Goal: Check status: Check status

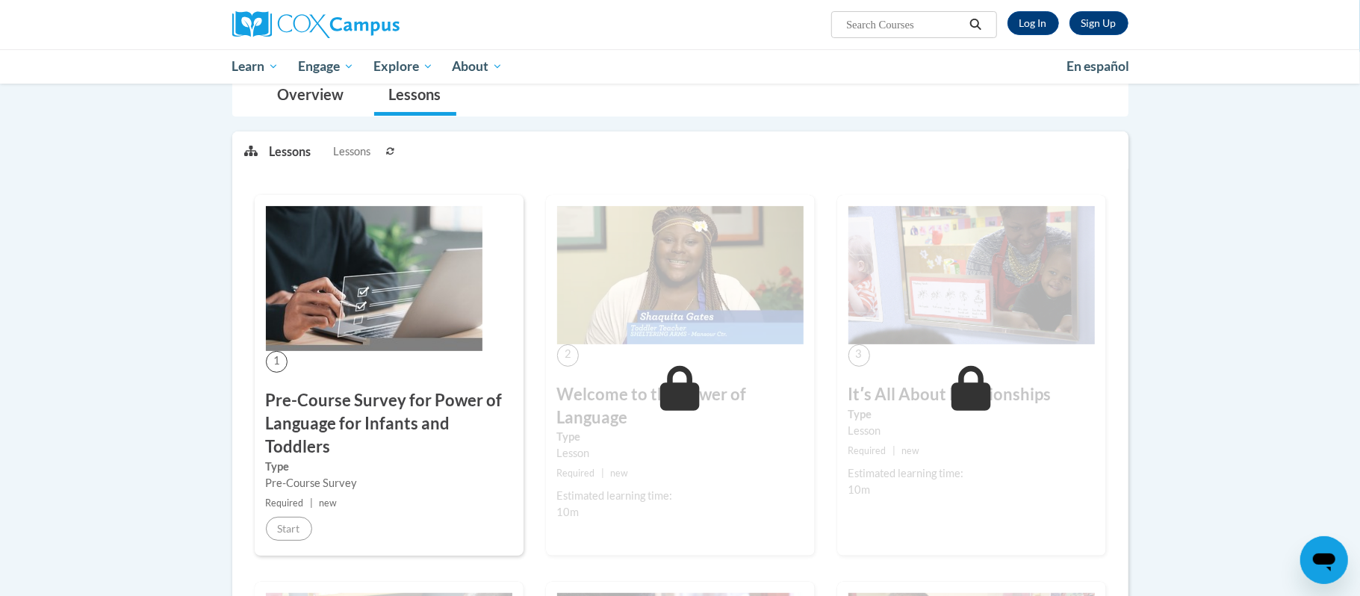
scroll to position [152, 0]
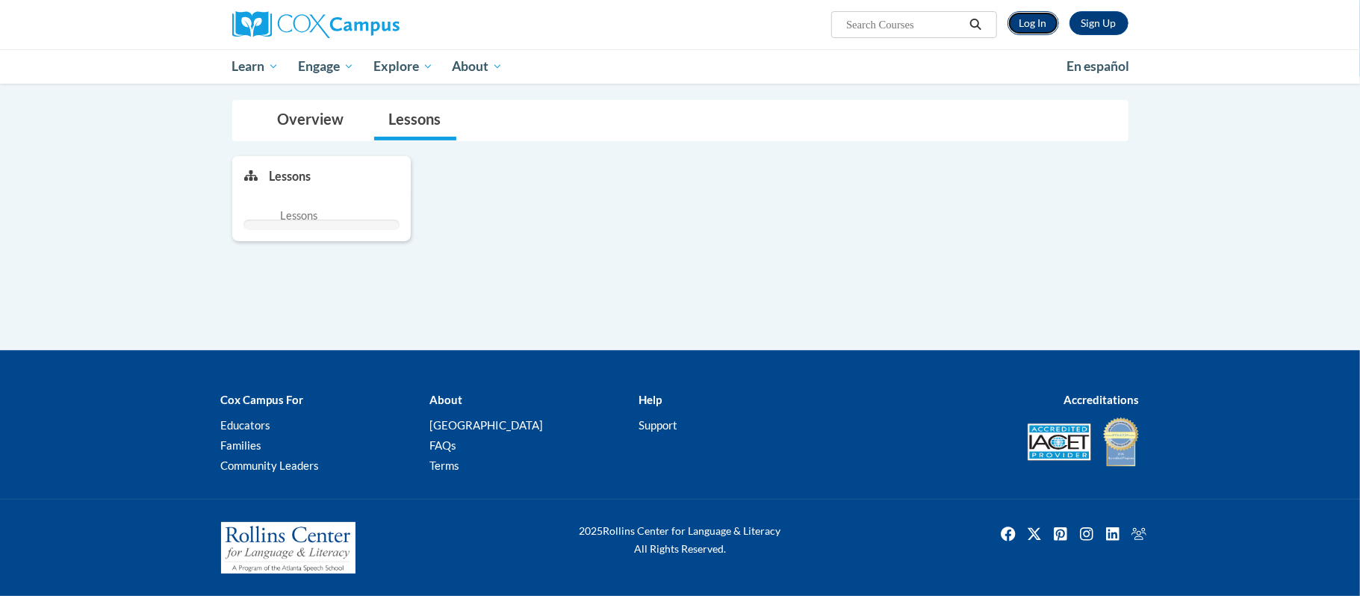
click at [1035, 28] on link "Log In" at bounding box center [1033, 23] width 52 height 24
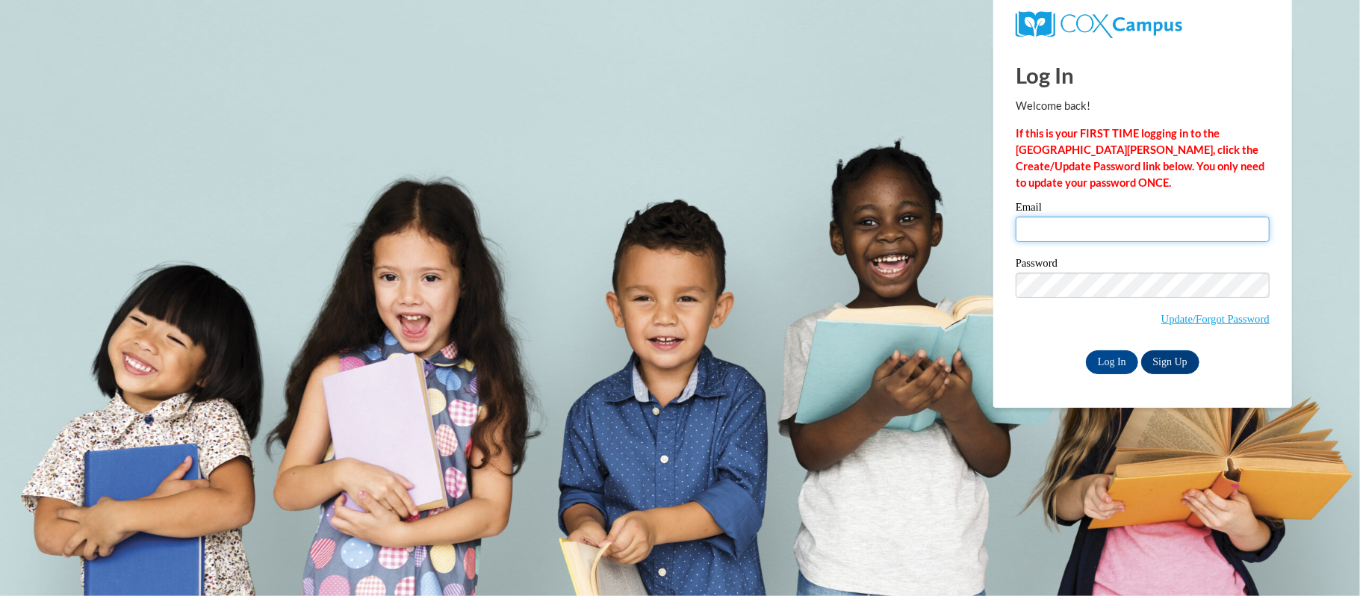
click at [1154, 227] on input "Email" at bounding box center [1143, 229] width 254 height 25
type input "ccktommiejohnson1952@gmail.com"
click at [1116, 364] on input "Log In" at bounding box center [1112, 362] width 52 height 24
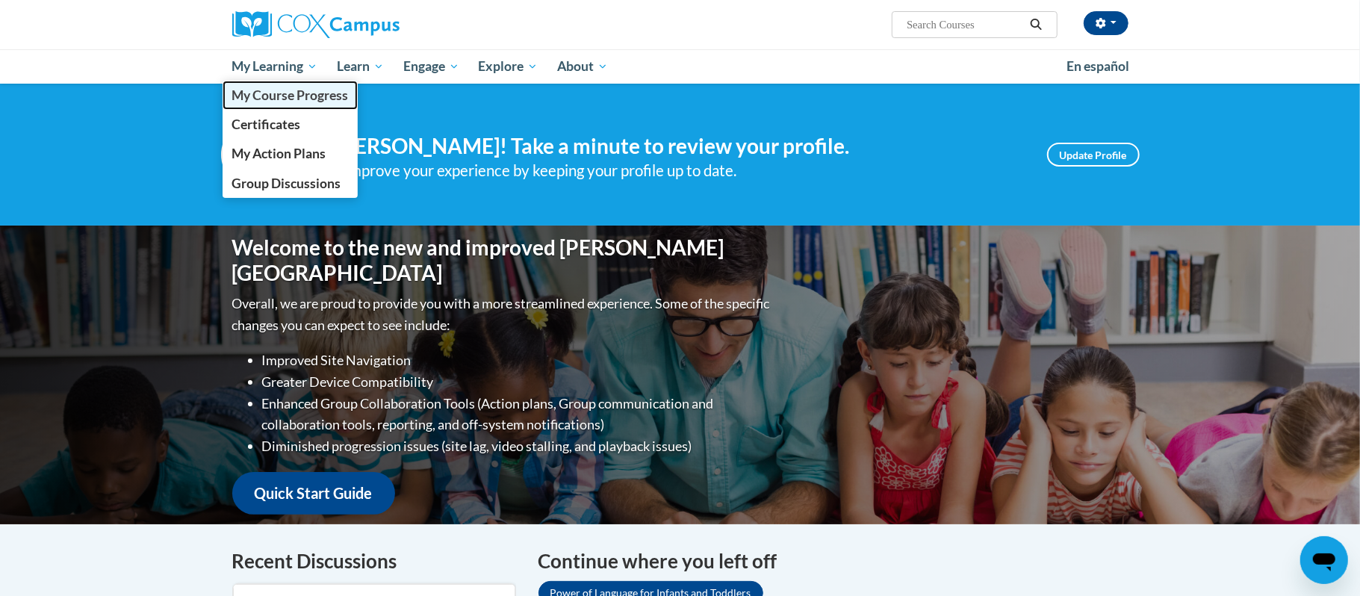
click at [273, 93] on span "My Course Progress" at bounding box center [289, 95] width 116 height 16
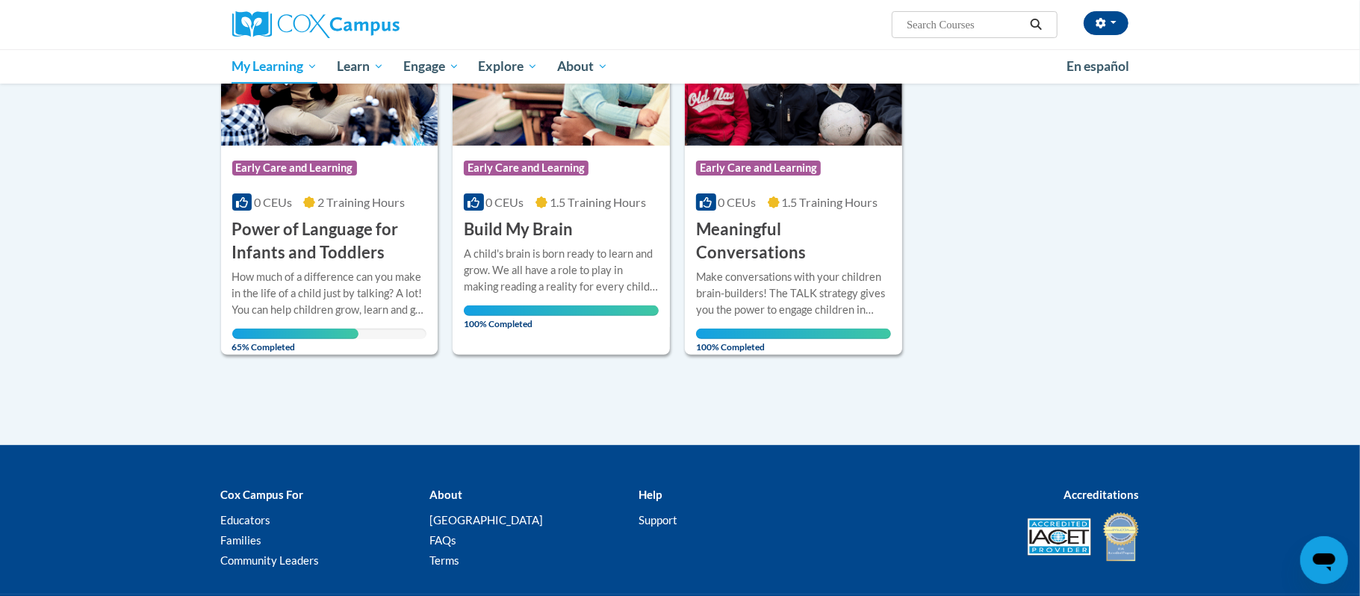
scroll to position [374, 0]
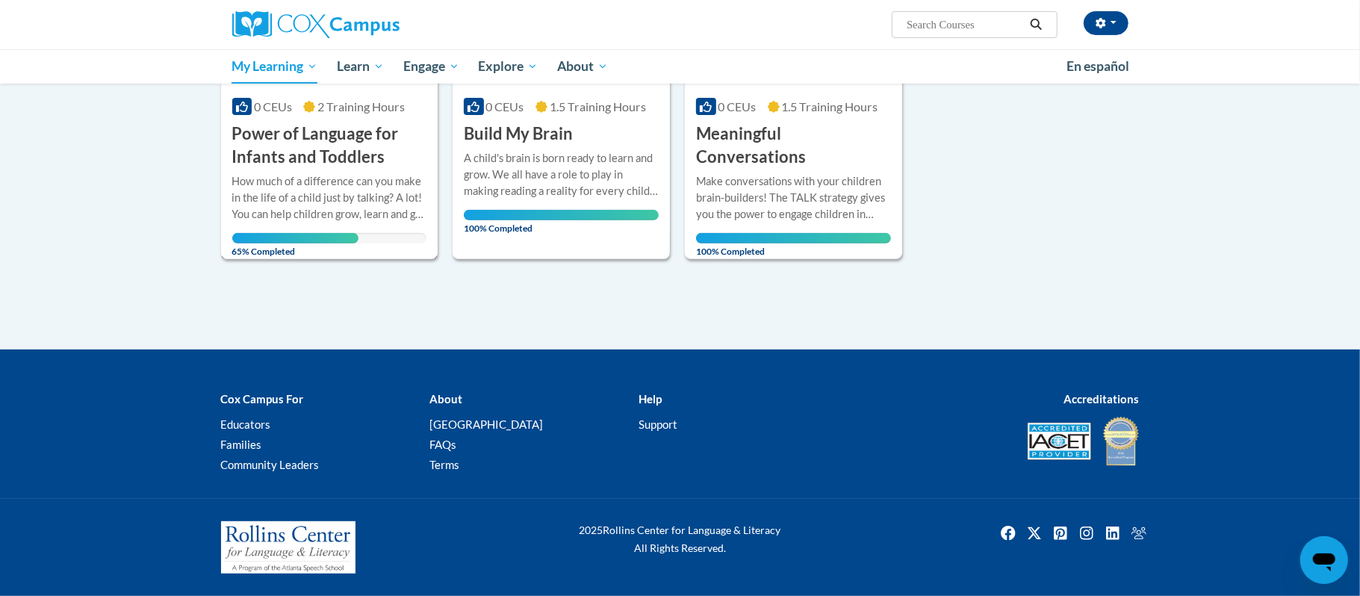
click at [328, 161] on h3 "Power of Language for Infants and Toddlers" at bounding box center [329, 145] width 195 height 46
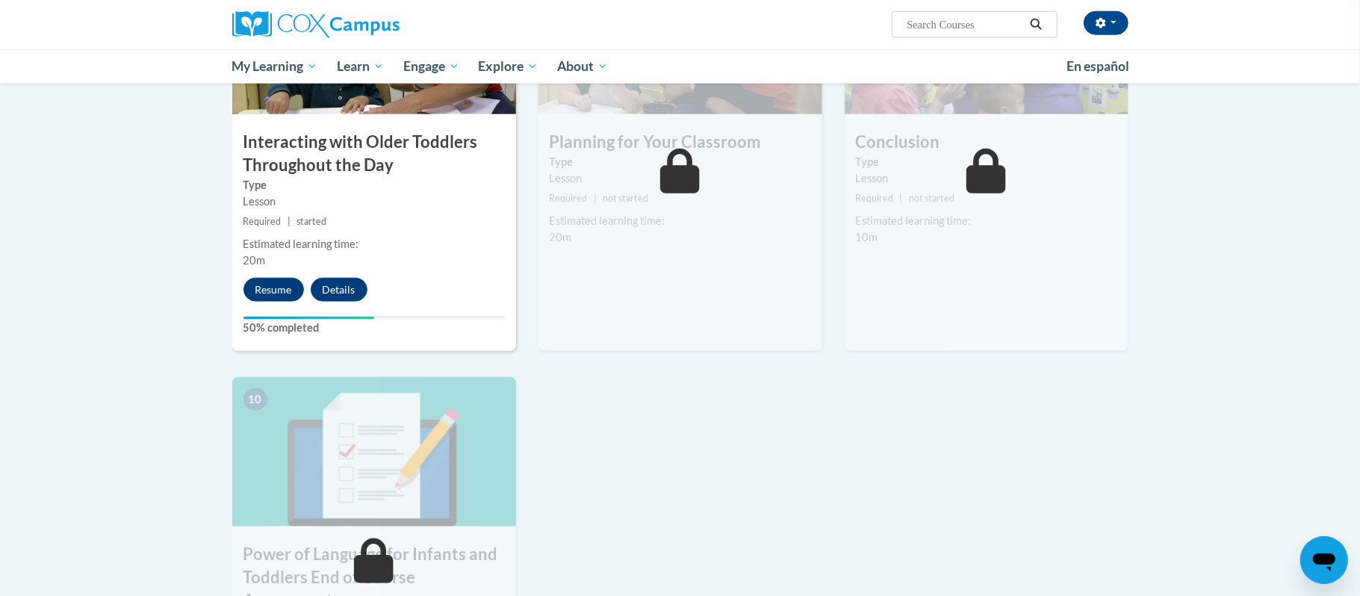
scroll to position [1061, 0]
